Goal: Information Seeking & Learning: Learn about a topic

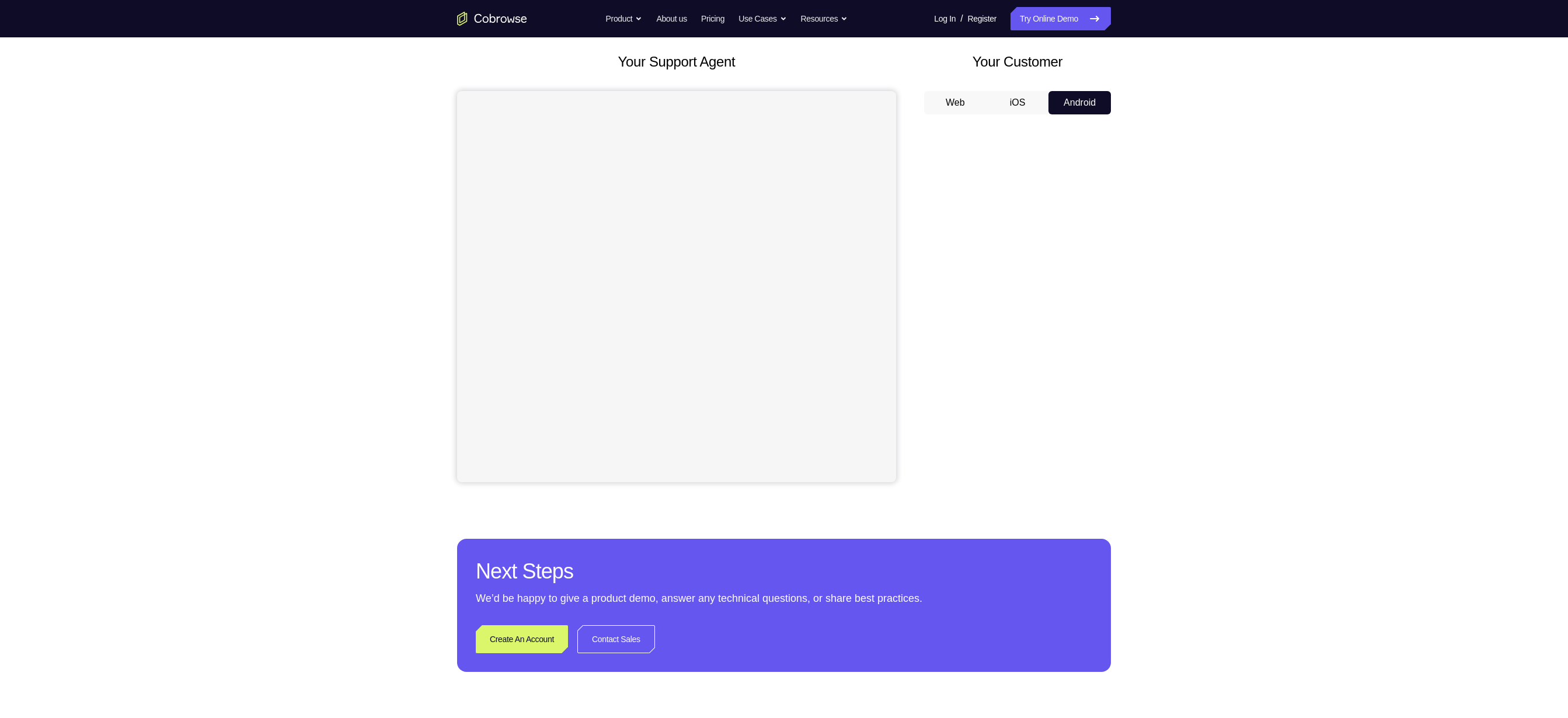
scroll to position [62, 0]
click at [1127, 346] on div "Your Support Agent Your Customer Web iOS Android Next Steps We’d be happy to gi…" at bounding box center [784, 360] width 747 height 770
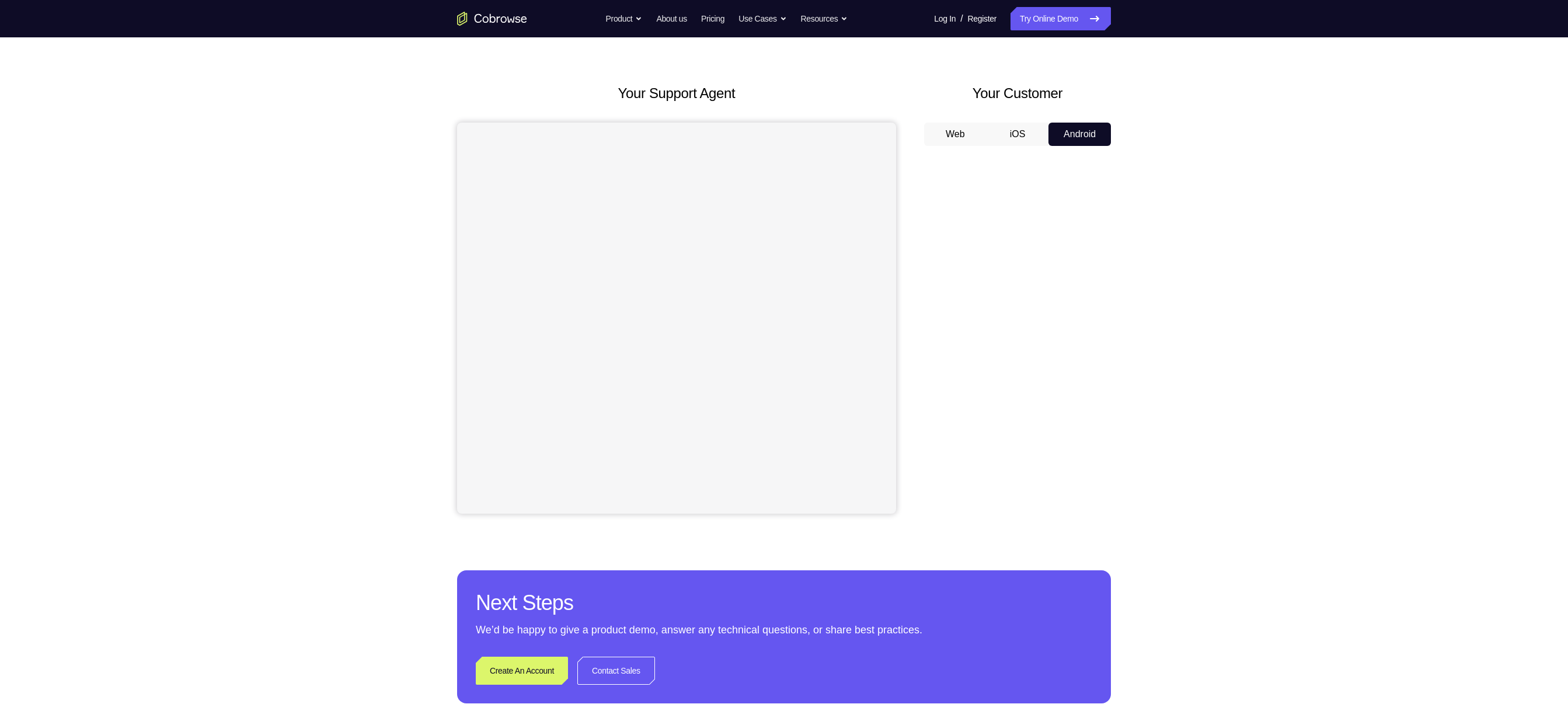
scroll to position [28, 0]
click at [1013, 135] on button "iOS" at bounding box center [1017, 135] width 63 height 24
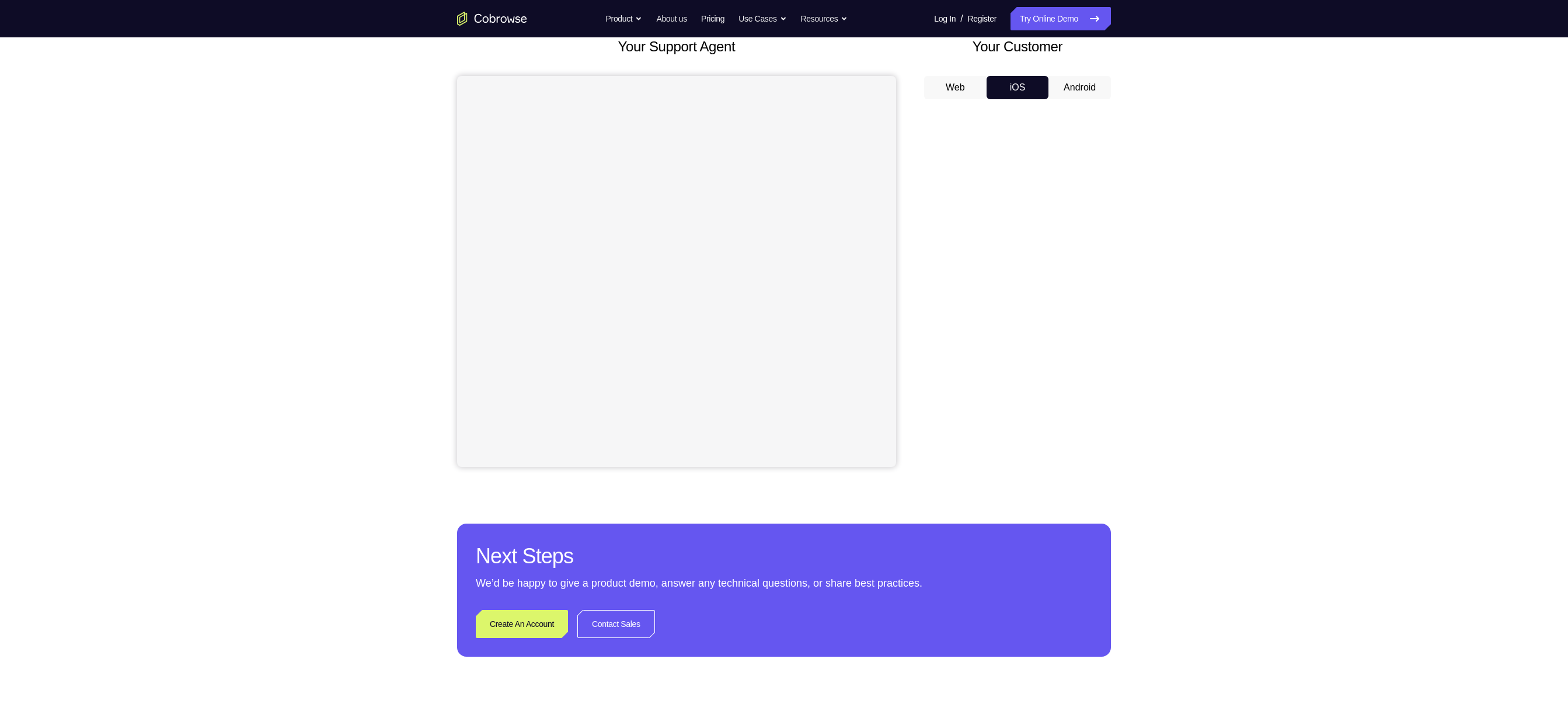
scroll to position [13, 0]
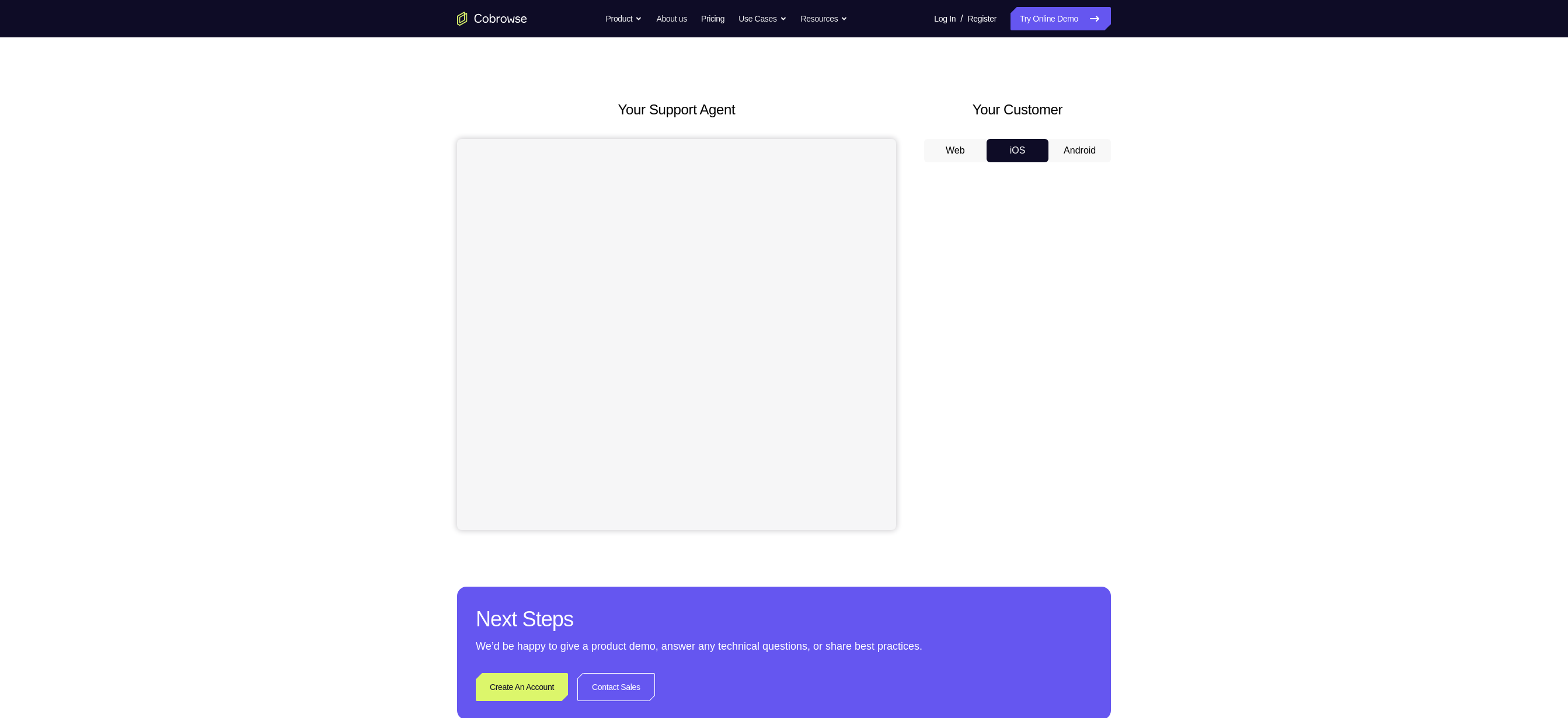
click at [1082, 147] on button "Android" at bounding box center [1079, 151] width 63 height 24
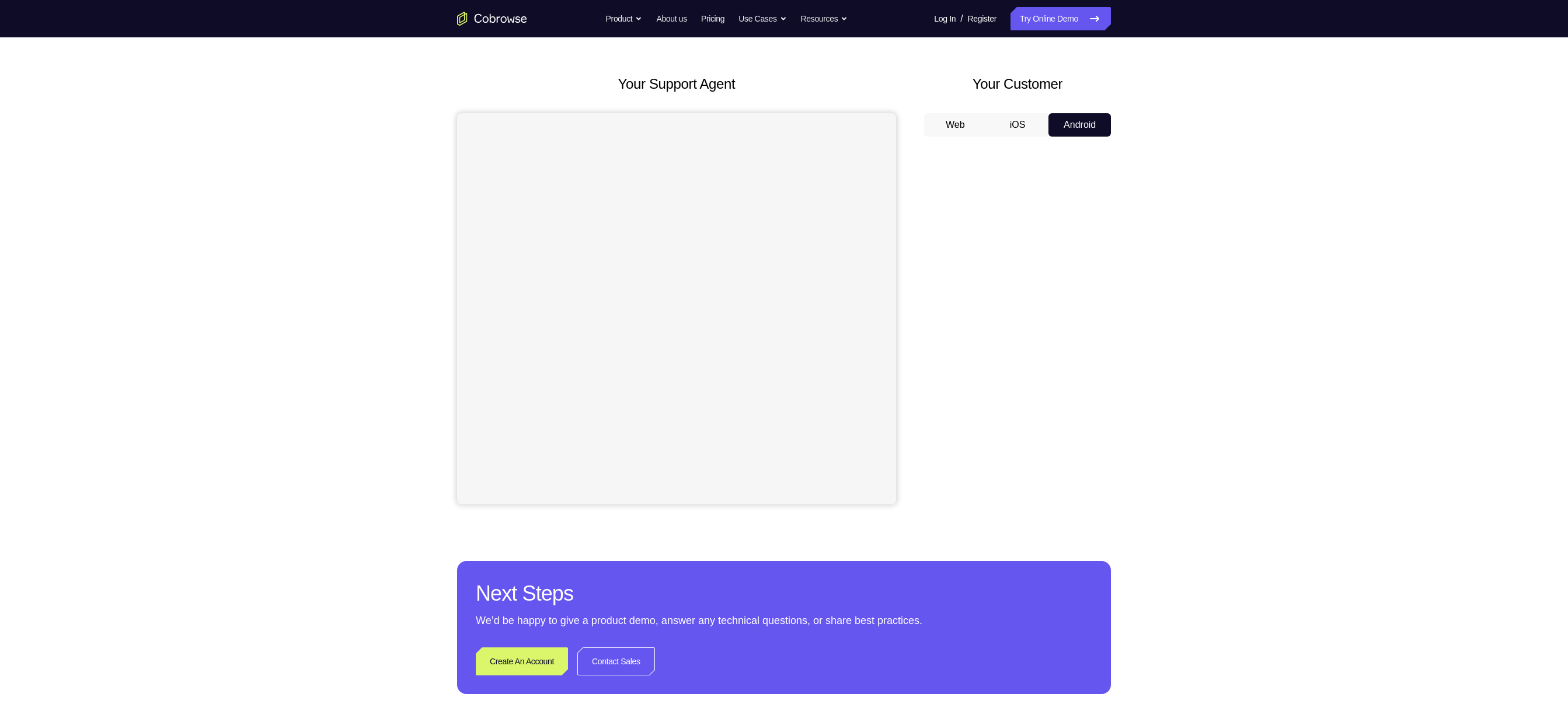
scroll to position [36, 0]
